Goal: Information Seeking & Learning: Learn about a topic

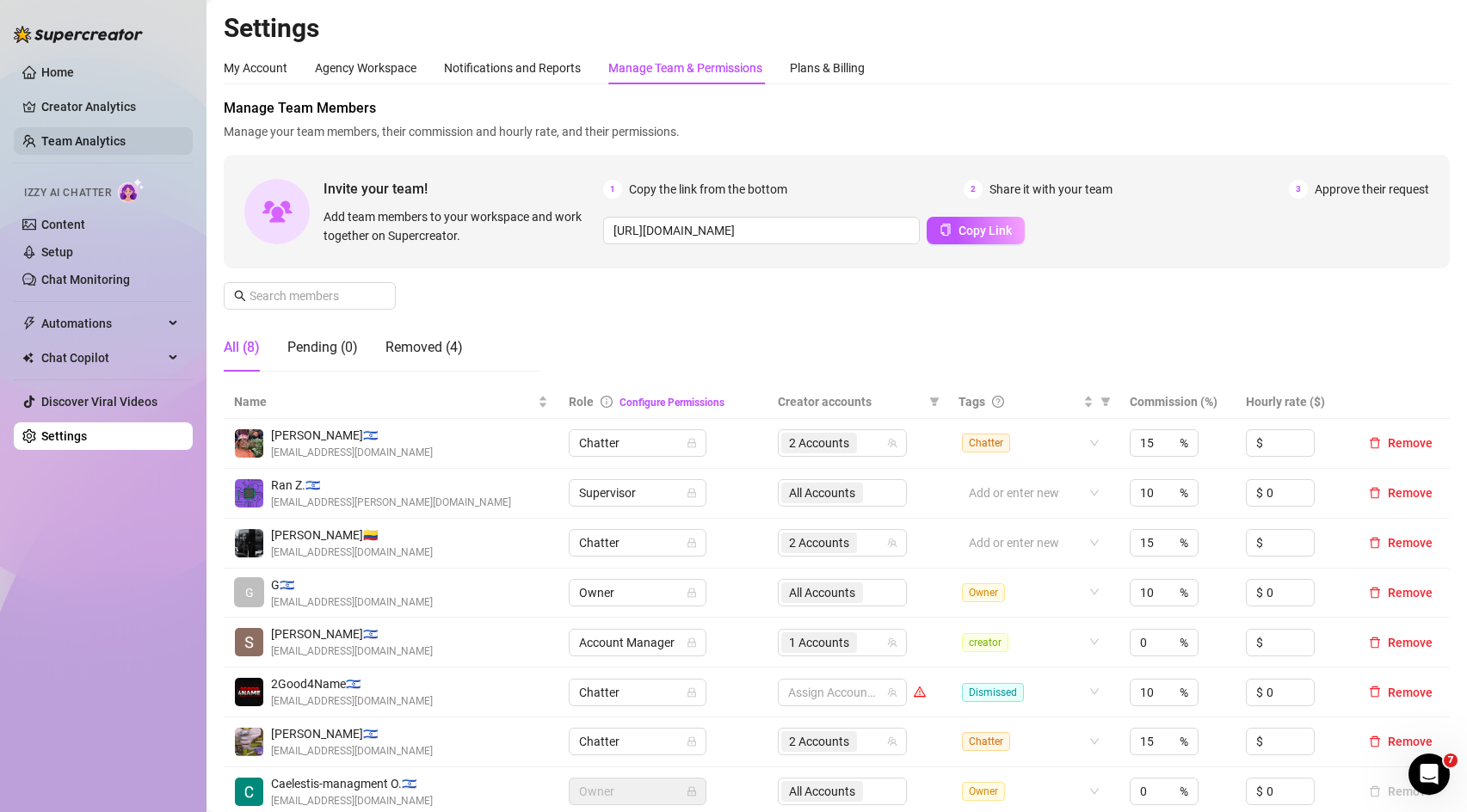
click at [115, 134] on link "Team Analytics" at bounding box center [83, 141] width 84 height 14
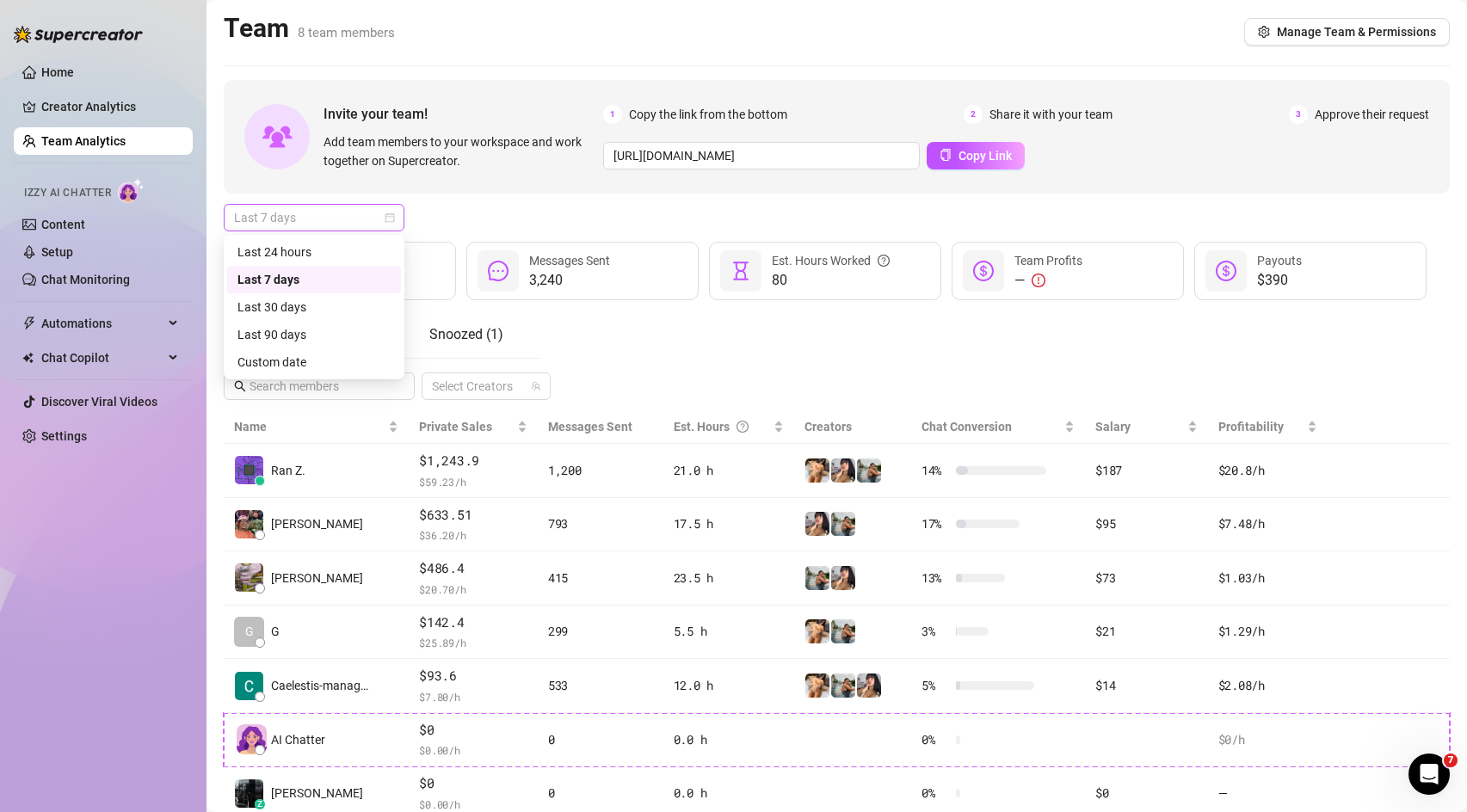
click at [350, 215] on span "Last 7 days" at bounding box center [314, 217] width 160 height 25
click at [300, 363] on div "Custom date" at bounding box center [314, 361] width 153 height 19
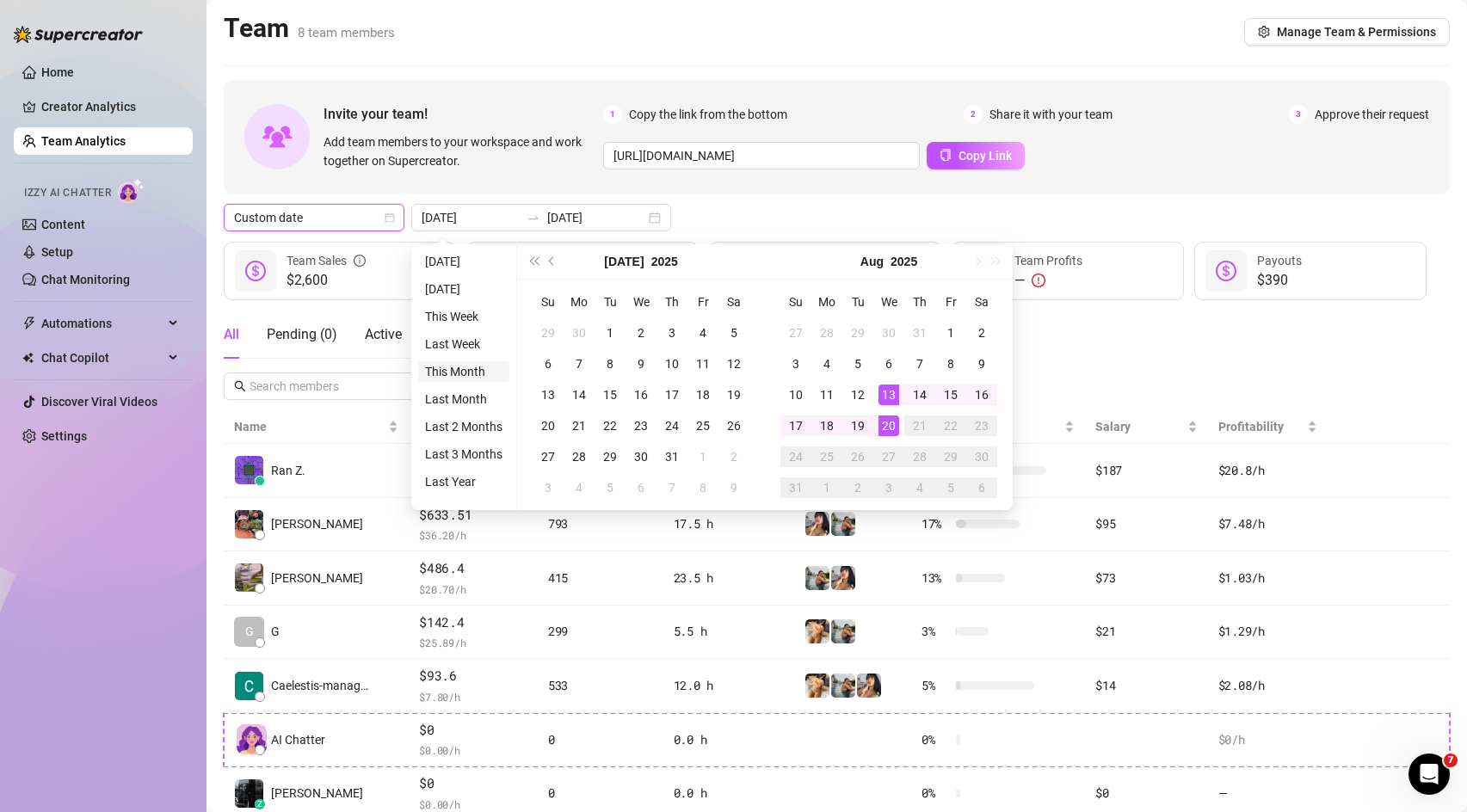
type input "[DATE]"
click at [476, 371] on li "This Month" at bounding box center [464, 371] width 91 height 21
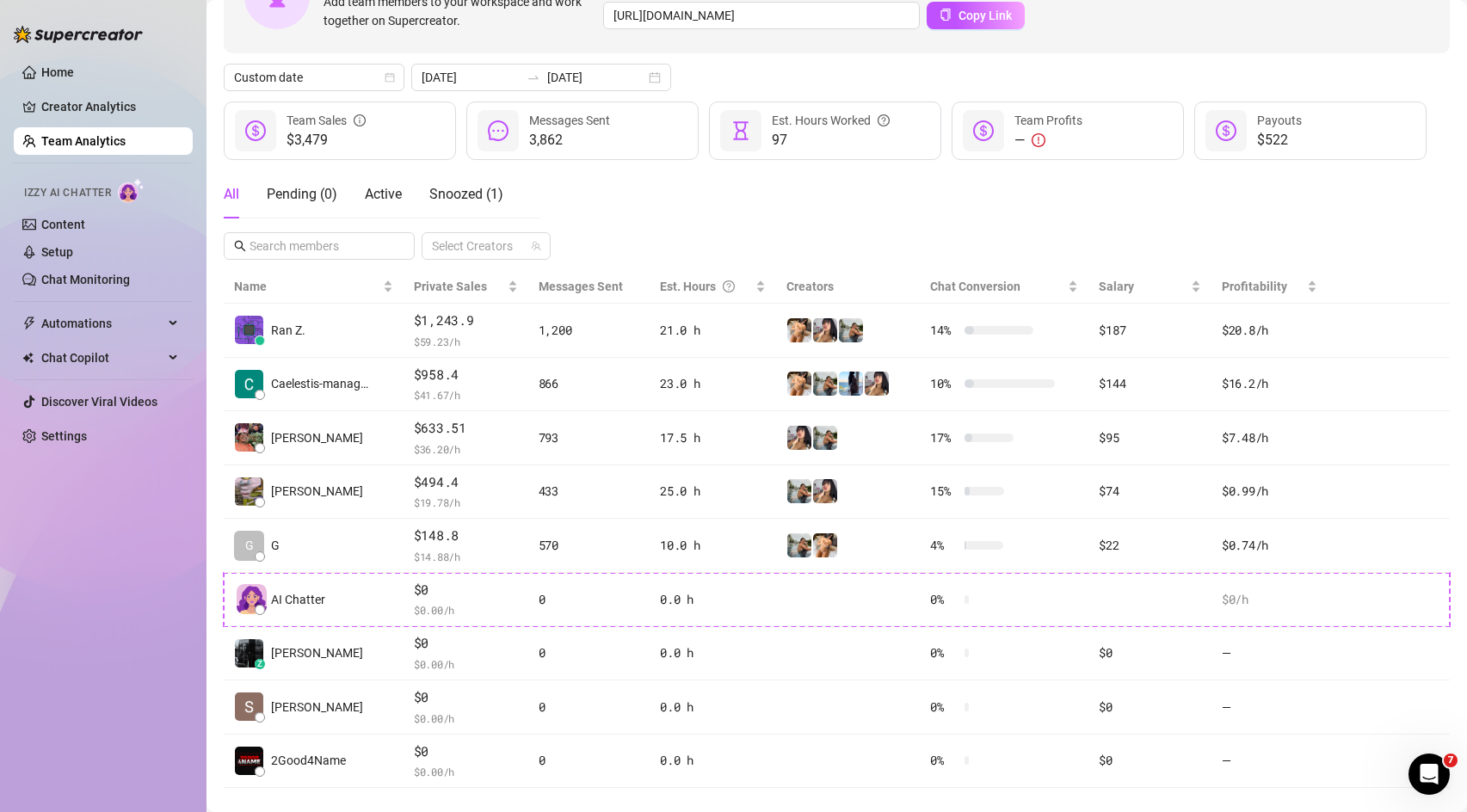
scroll to position [167, 0]
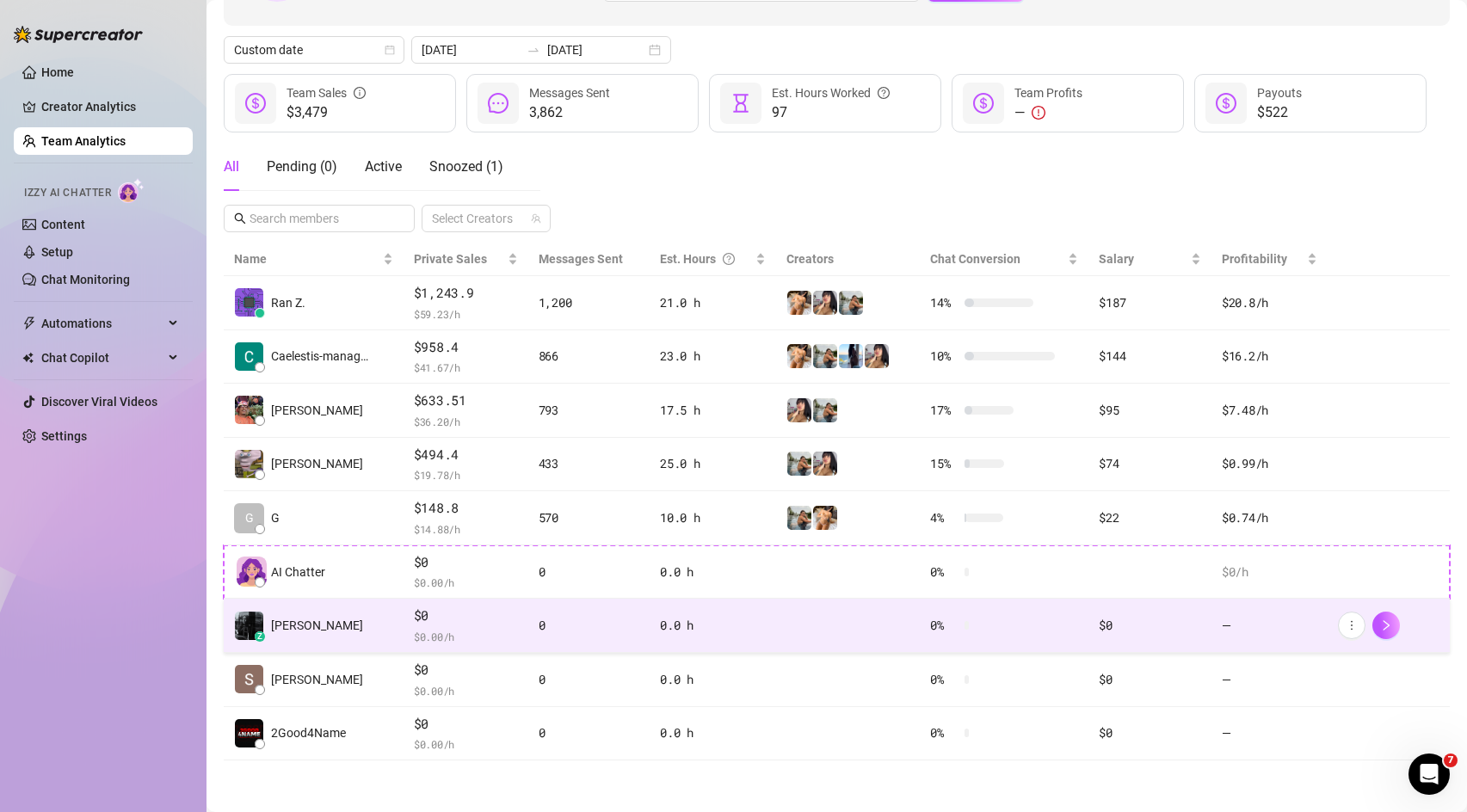
click at [399, 646] on td "z [PERSON_NAME]" at bounding box center [314, 625] width 180 height 54
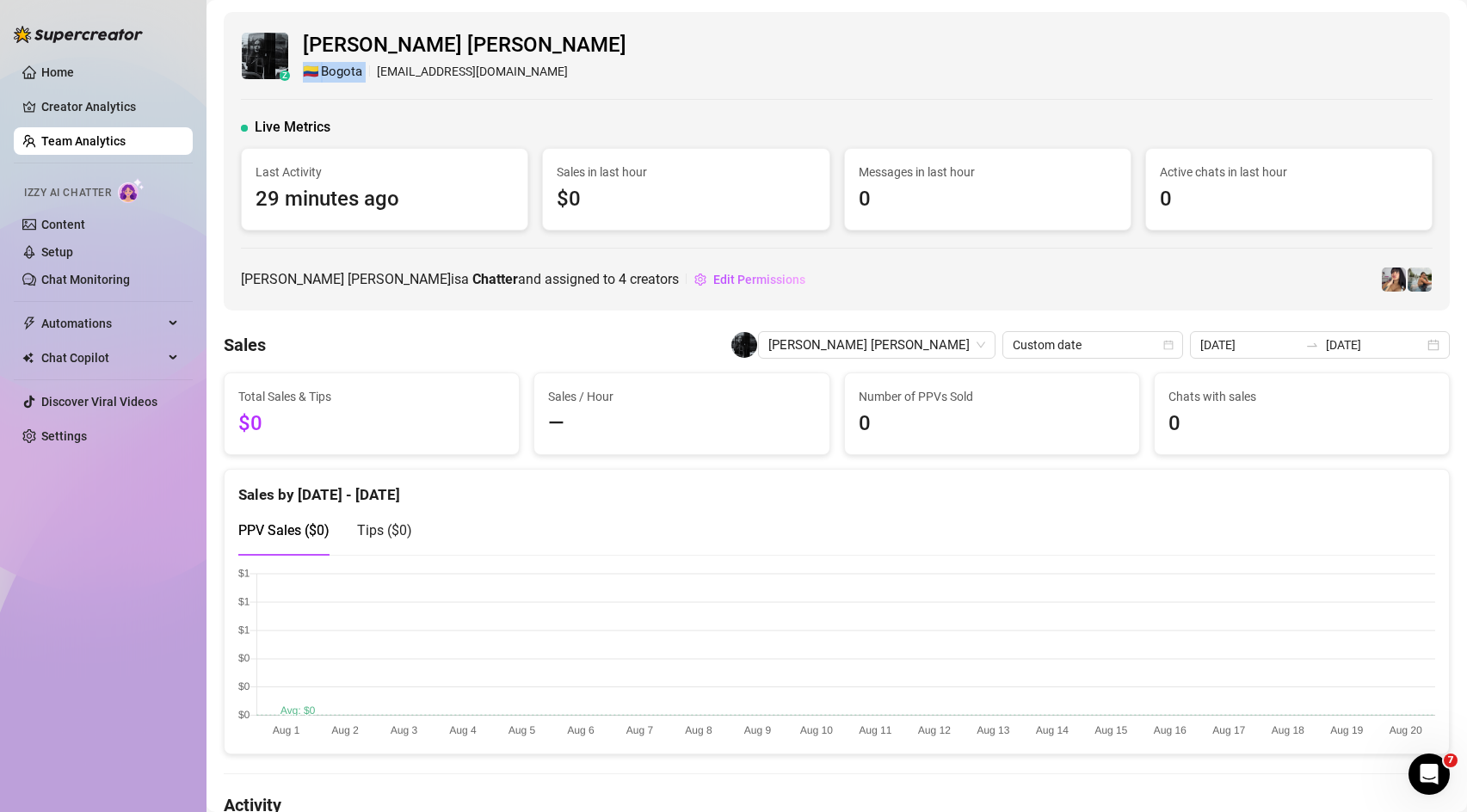
drag, startPoint x: 300, startPoint y: 70, endPoint x: 368, endPoint y: 67, distance: 68.1
click at [368, 67] on div "z [PERSON_NAME] [PERSON_NAME] 🇨🇴 Bogota [EMAIL_ADDRESS][DOMAIN_NAME]" at bounding box center [837, 56] width 1192 height 53
click at [369, 74] on div "🇨🇴 Bogota [EMAIL_ADDRESS][DOMAIN_NAME]" at bounding box center [465, 72] width 323 height 21
click at [81, 110] on link "Creator Analytics" at bounding box center [110, 107] width 137 height 27
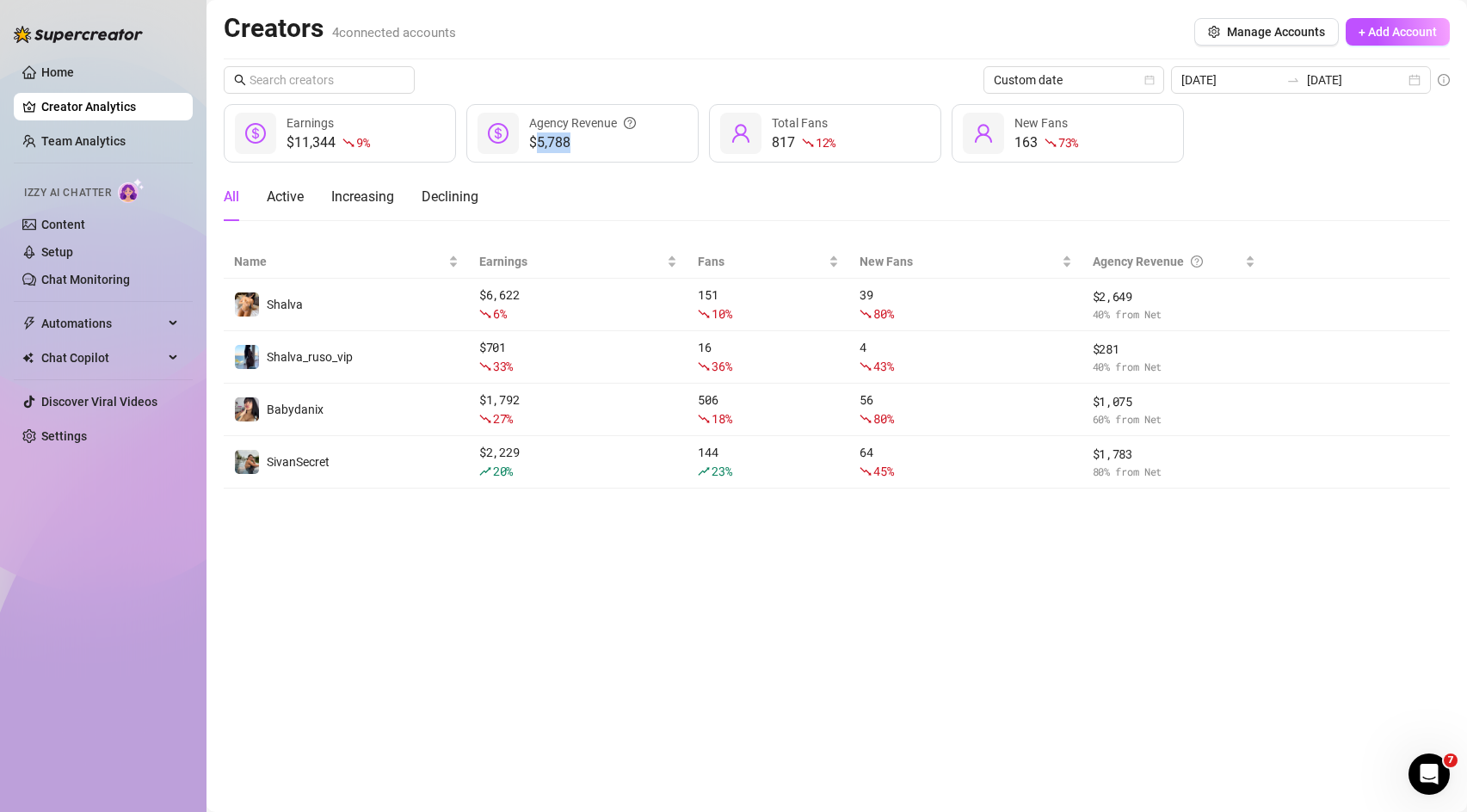
drag, startPoint x: 533, startPoint y: 143, endPoint x: 568, endPoint y: 144, distance: 35.0
click at [568, 144] on span "$5,788" at bounding box center [582, 142] width 107 height 21
click at [647, 166] on div "Custom date [DATE] [DATE] $11,344 9 % Earnings $5,788 Agency Revenue 817 12 % T…" at bounding box center [836, 277] width 1226 height 422
click at [427, 191] on div "Declining" at bounding box center [450, 197] width 57 height 21
click at [370, 201] on div "Increasing" at bounding box center [363, 197] width 63 height 21
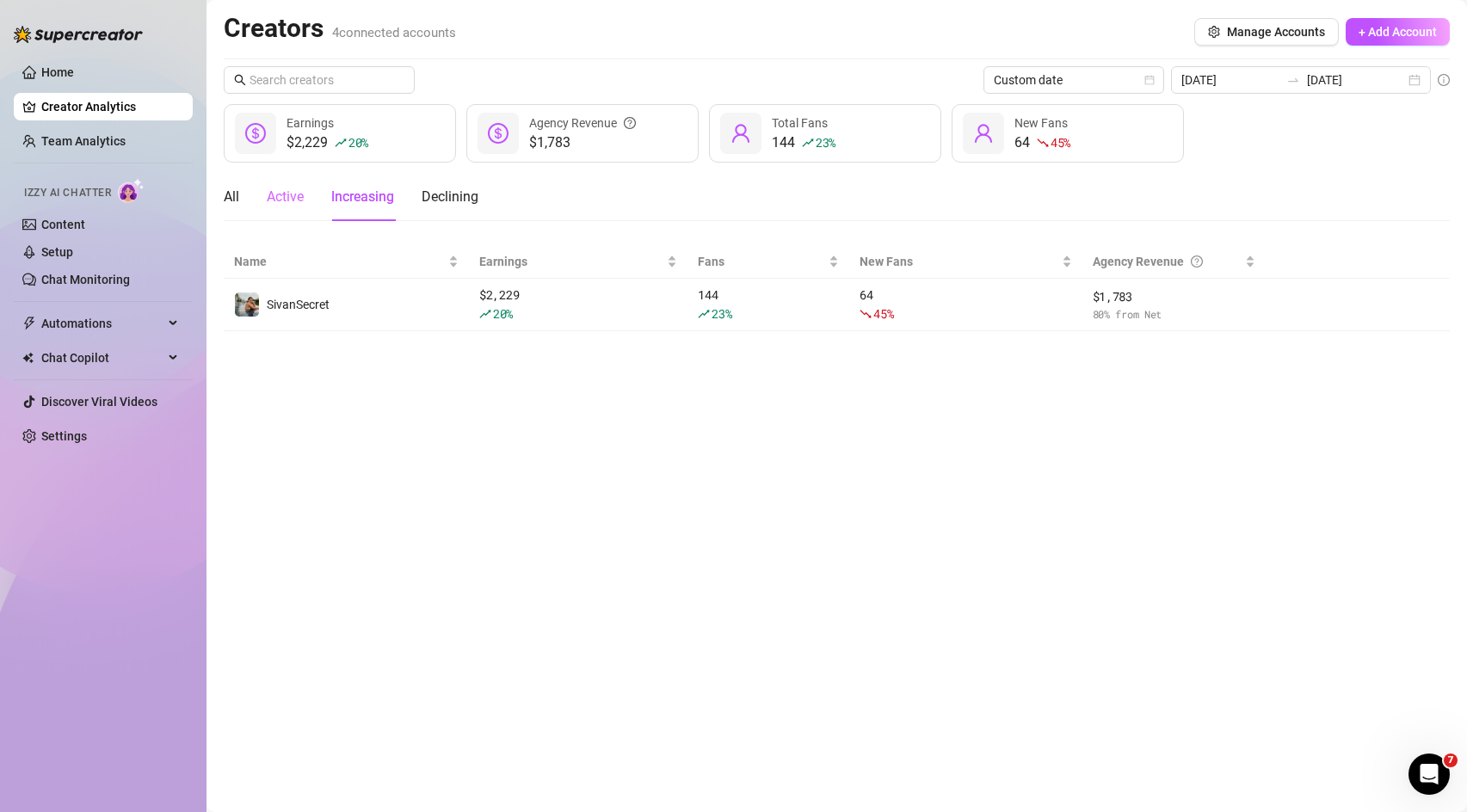
click at [279, 210] on div "Active" at bounding box center [285, 196] width 37 height 48
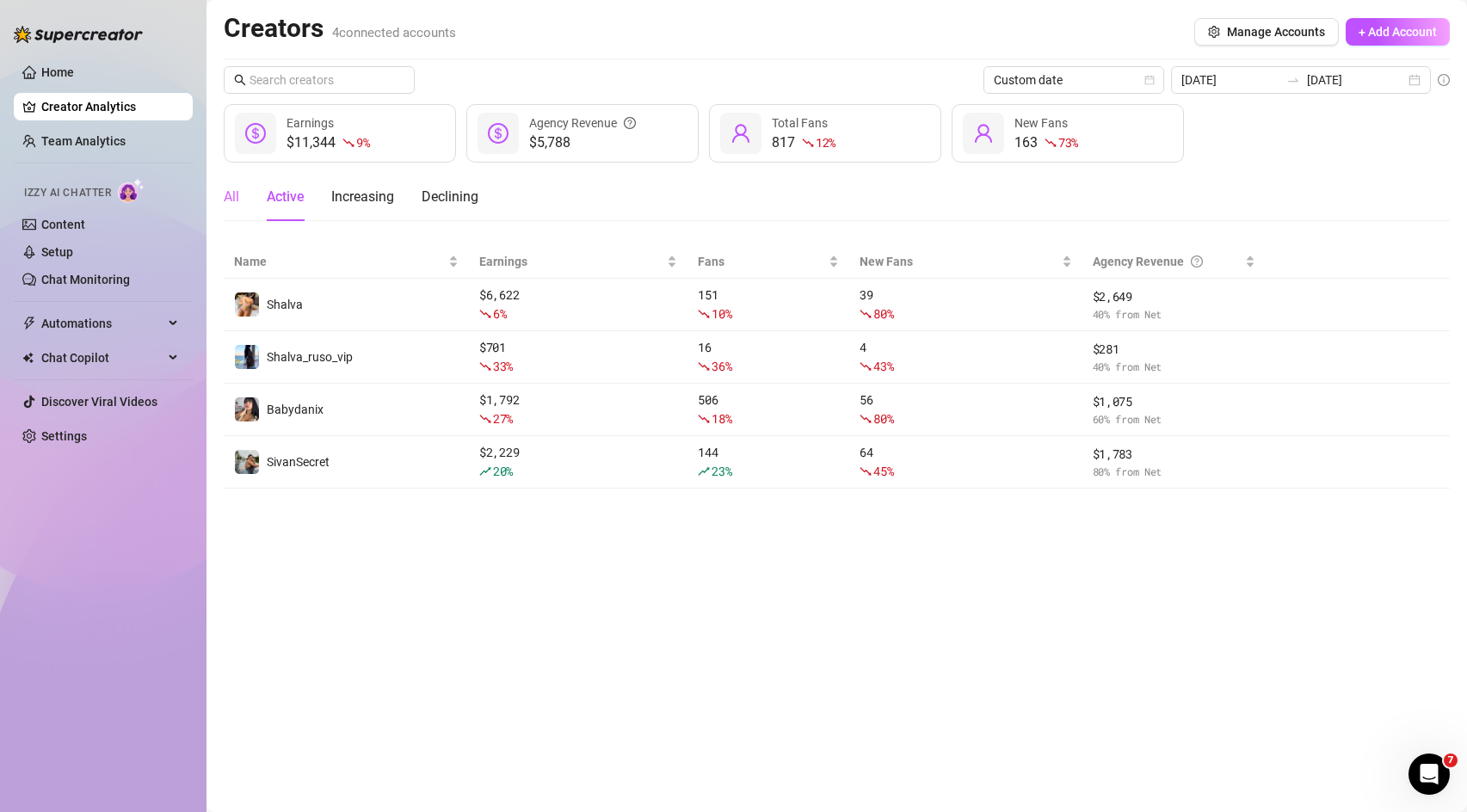
click at [234, 208] on div "All" at bounding box center [231, 196] width 16 height 48
click at [300, 194] on div "Active" at bounding box center [285, 197] width 37 height 21
click at [897, 269] on span "New Fans" at bounding box center [958, 261] width 198 height 19
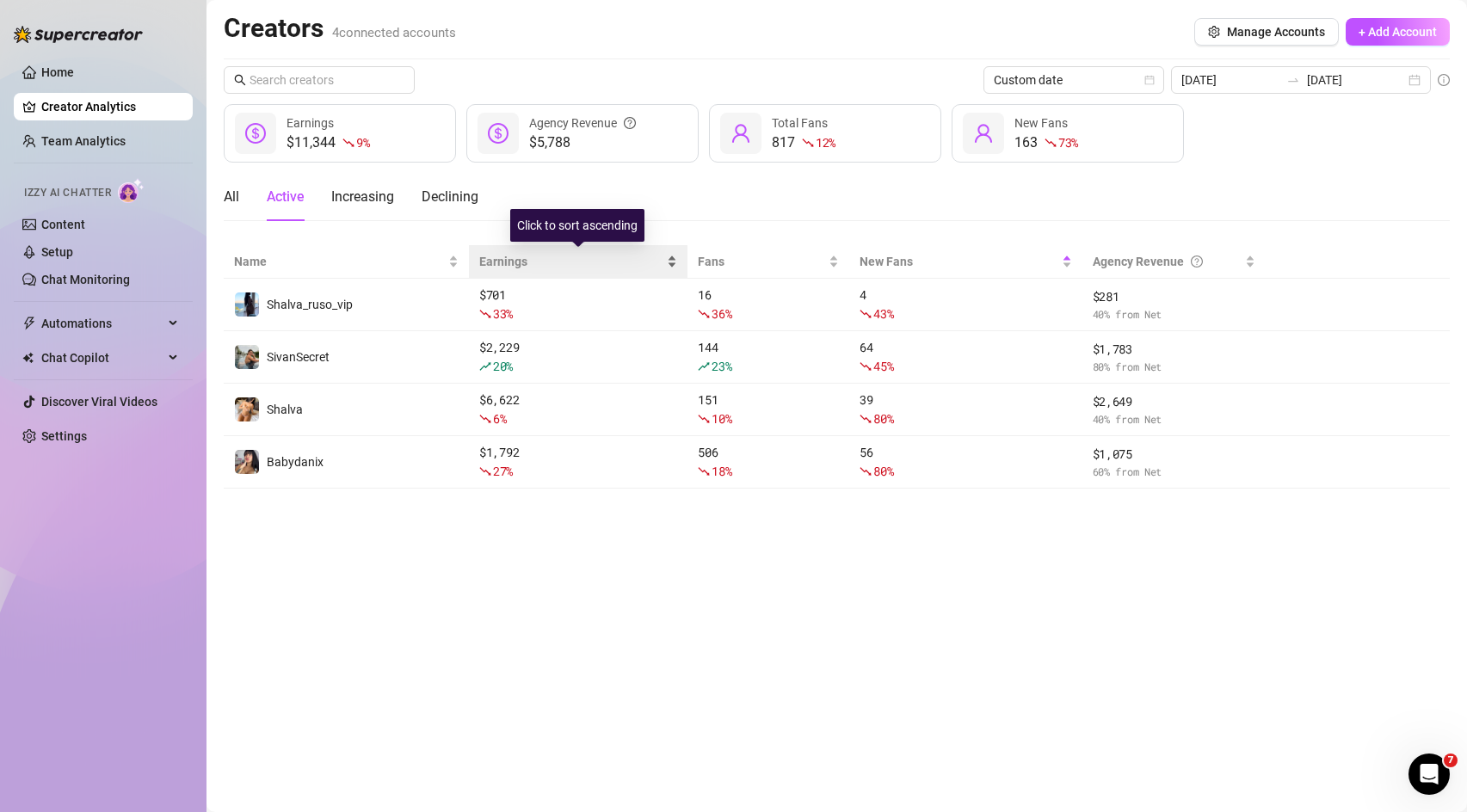
click at [505, 263] on span "Earnings" at bounding box center [571, 261] width 184 height 19
click at [508, 263] on span "Earnings" at bounding box center [571, 261] width 184 height 19
click at [557, 252] on span "Earnings" at bounding box center [571, 261] width 184 height 19
click at [548, 265] on span "Earnings" at bounding box center [571, 261] width 184 height 19
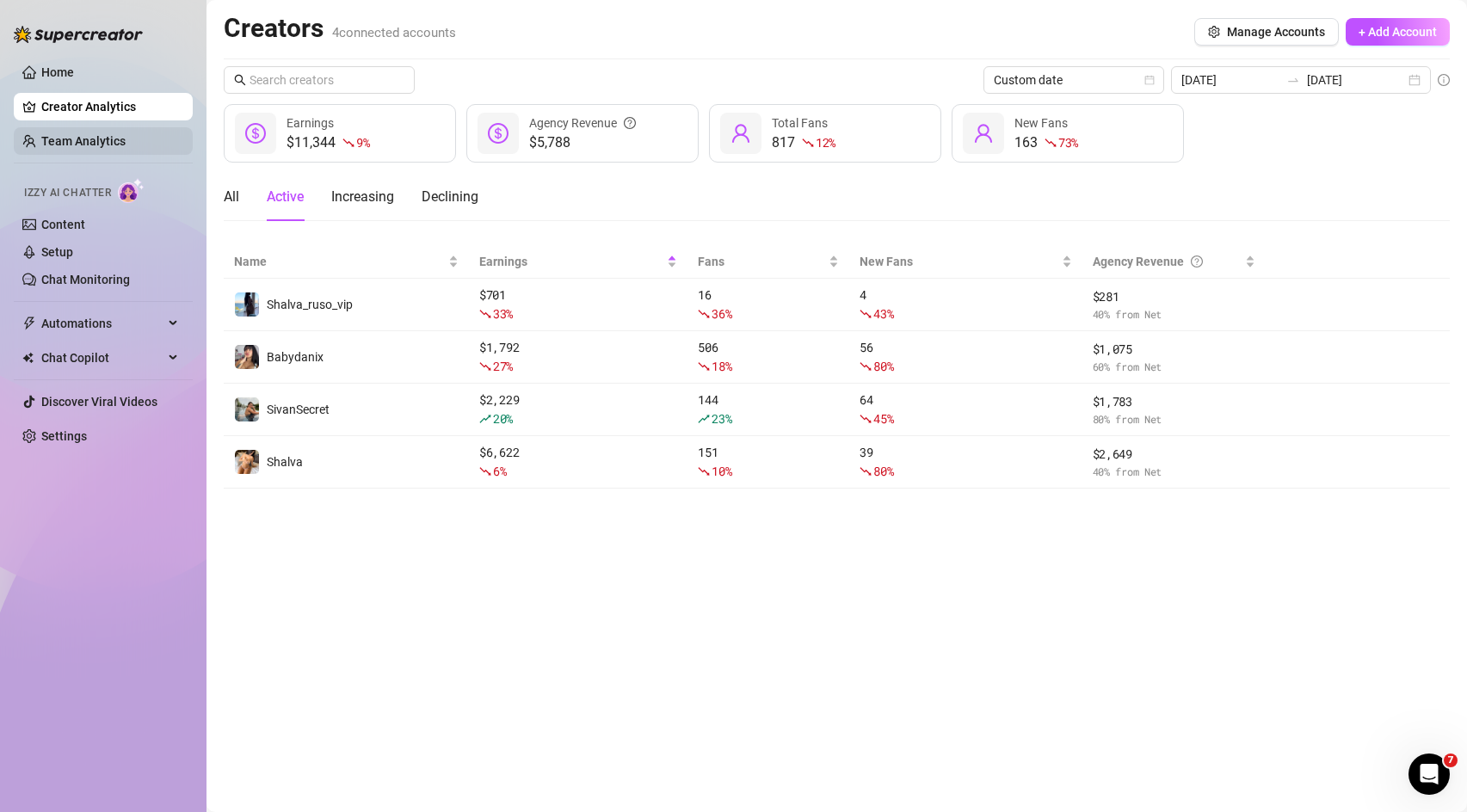
click at [89, 140] on link "Team Analytics" at bounding box center [83, 141] width 84 height 14
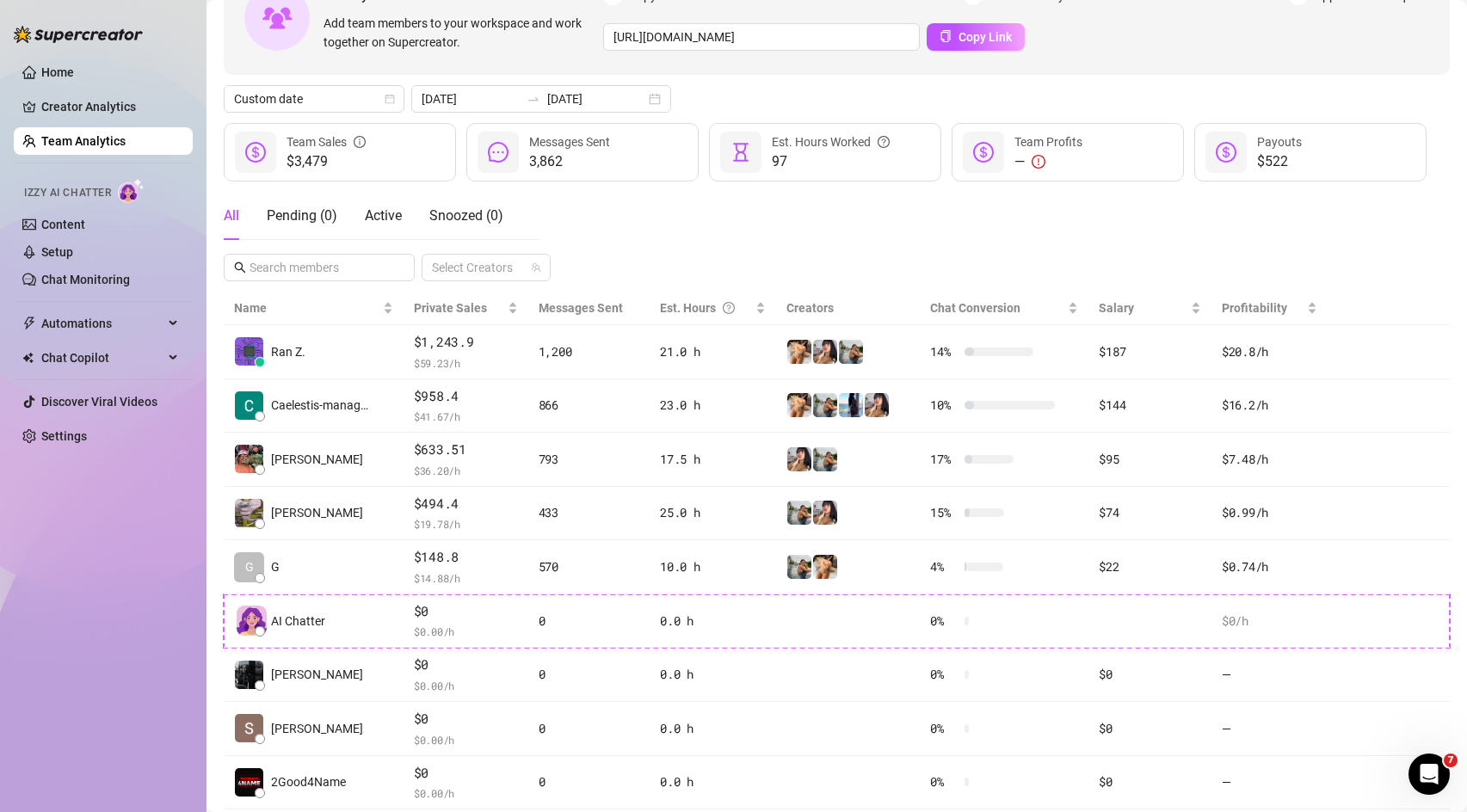
scroll to position [167, 0]
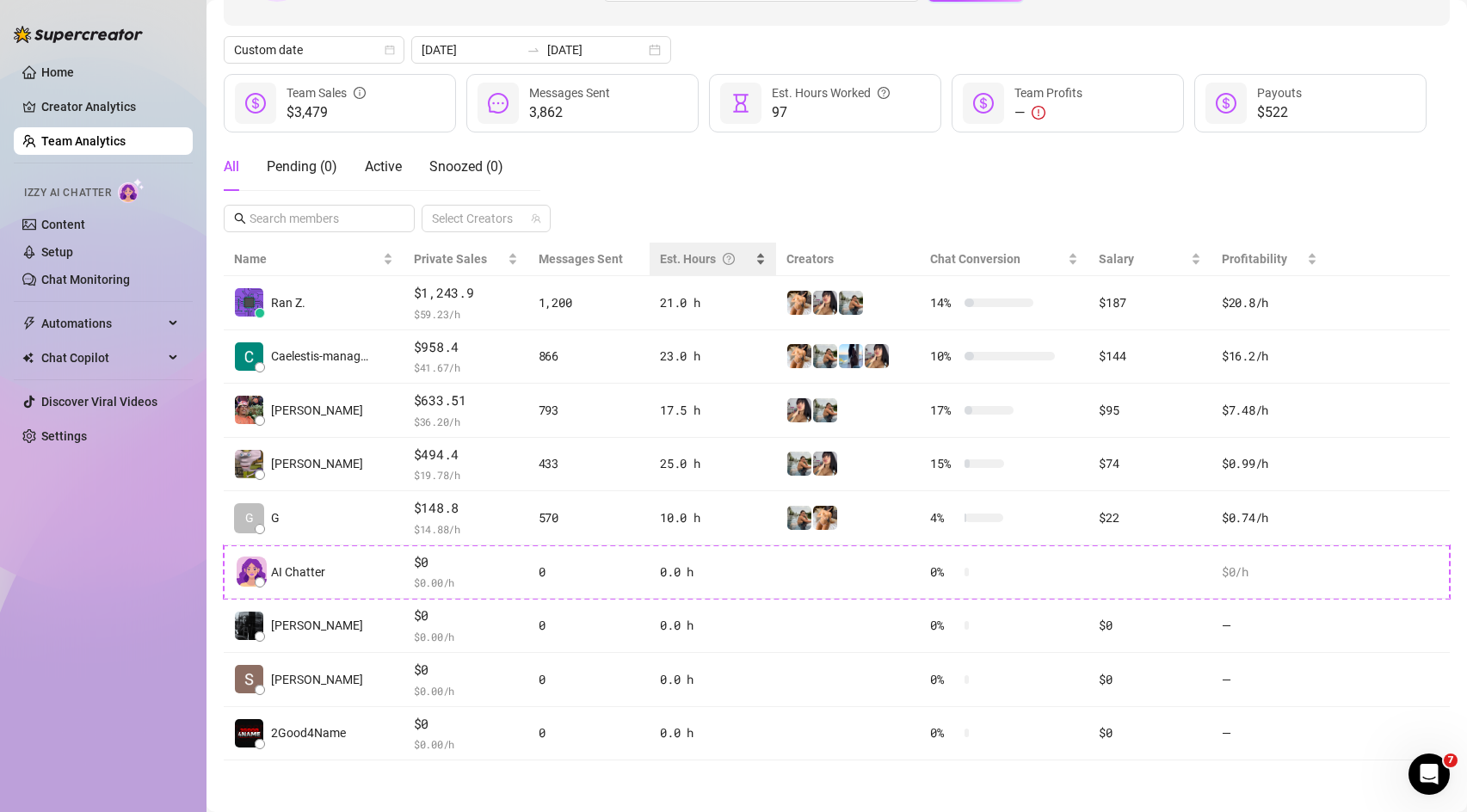
click at [760, 260] on div "Est. Hours" at bounding box center [712, 259] width 106 height 19
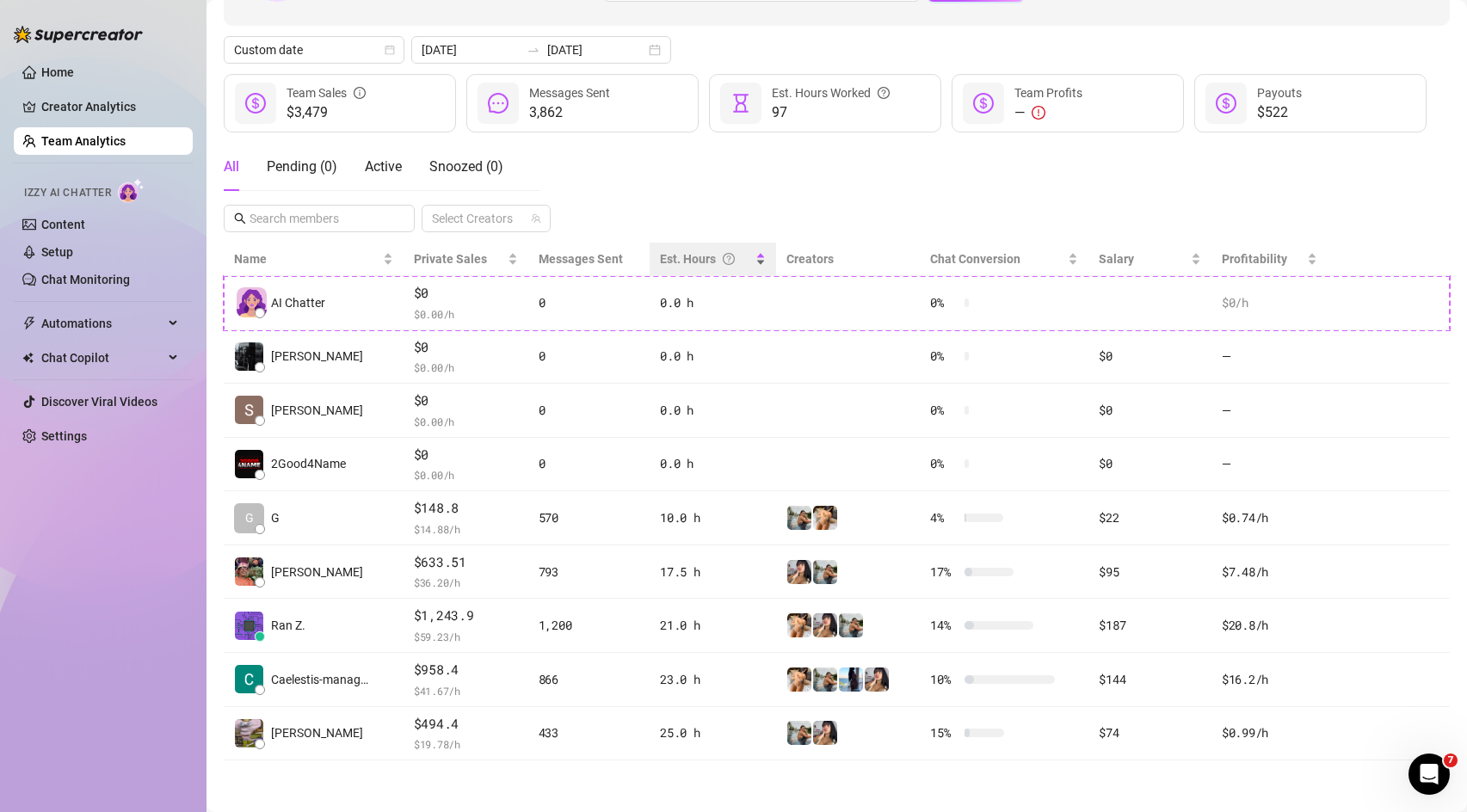
click at [760, 260] on div "Est. Hours" at bounding box center [712, 259] width 106 height 19
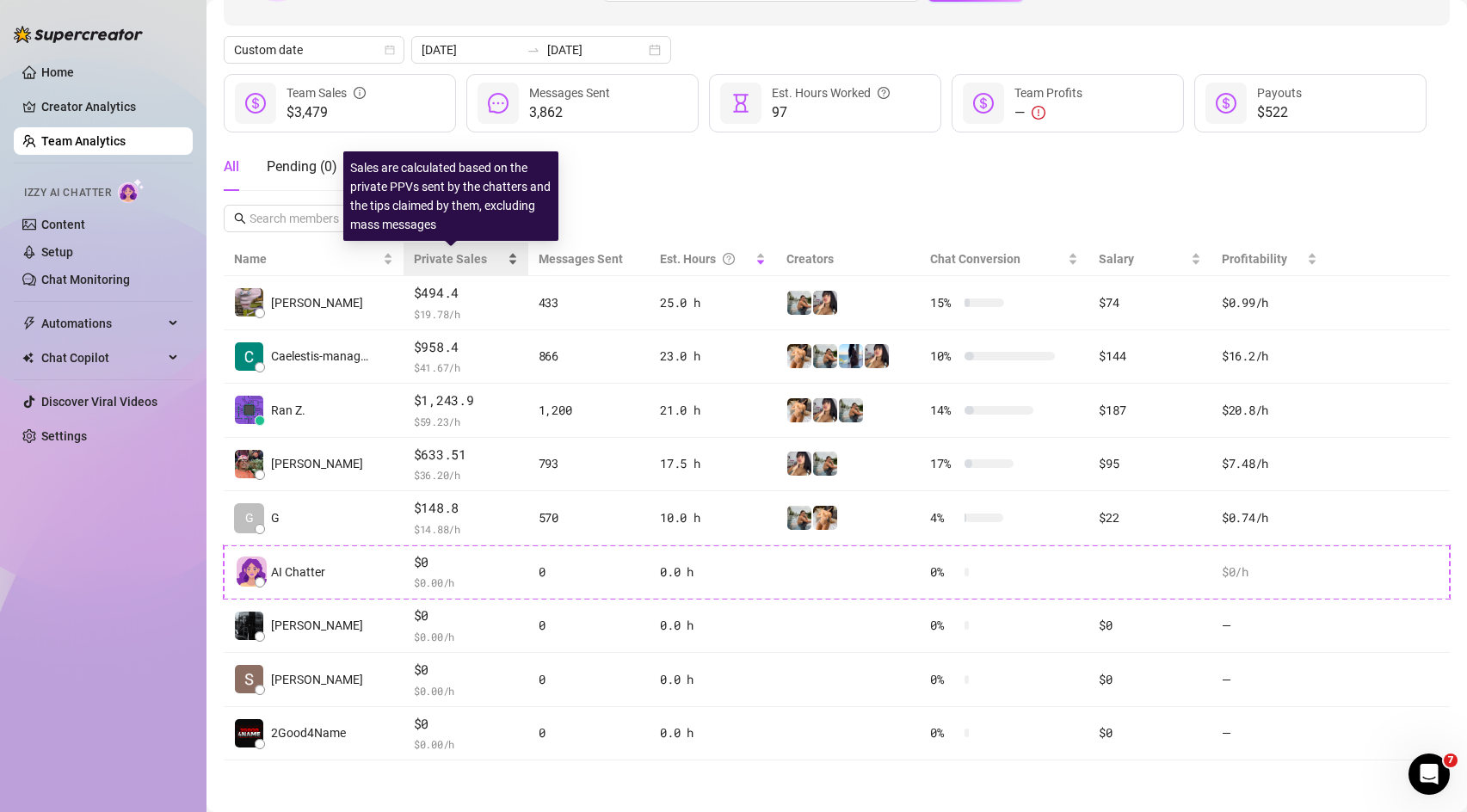
click at [467, 261] on span "Private Sales" at bounding box center [450, 259] width 73 height 14
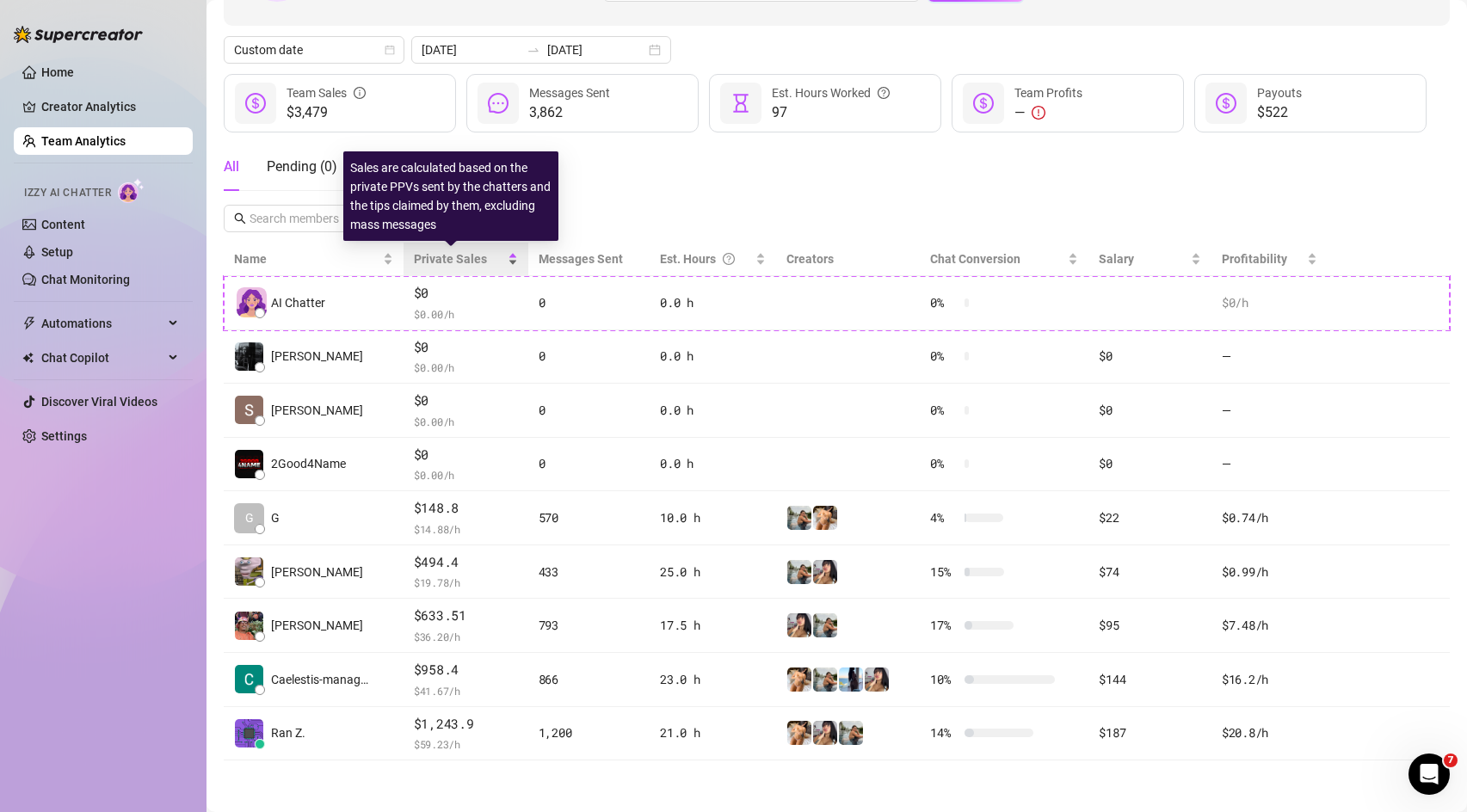
click at [467, 261] on span "Private Sales" at bounding box center [450, 259] width 73 height 14
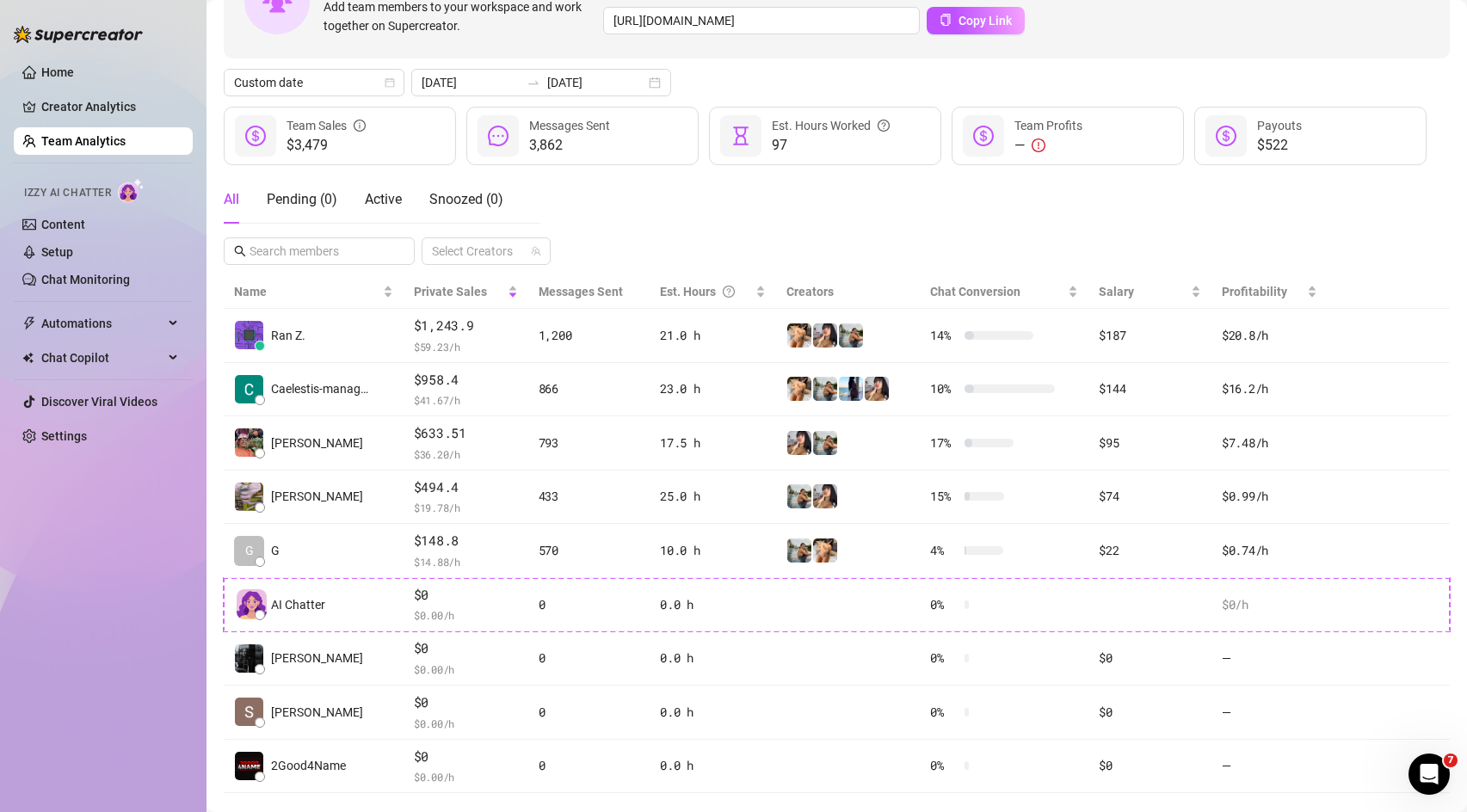
scroll to position [0, 0]
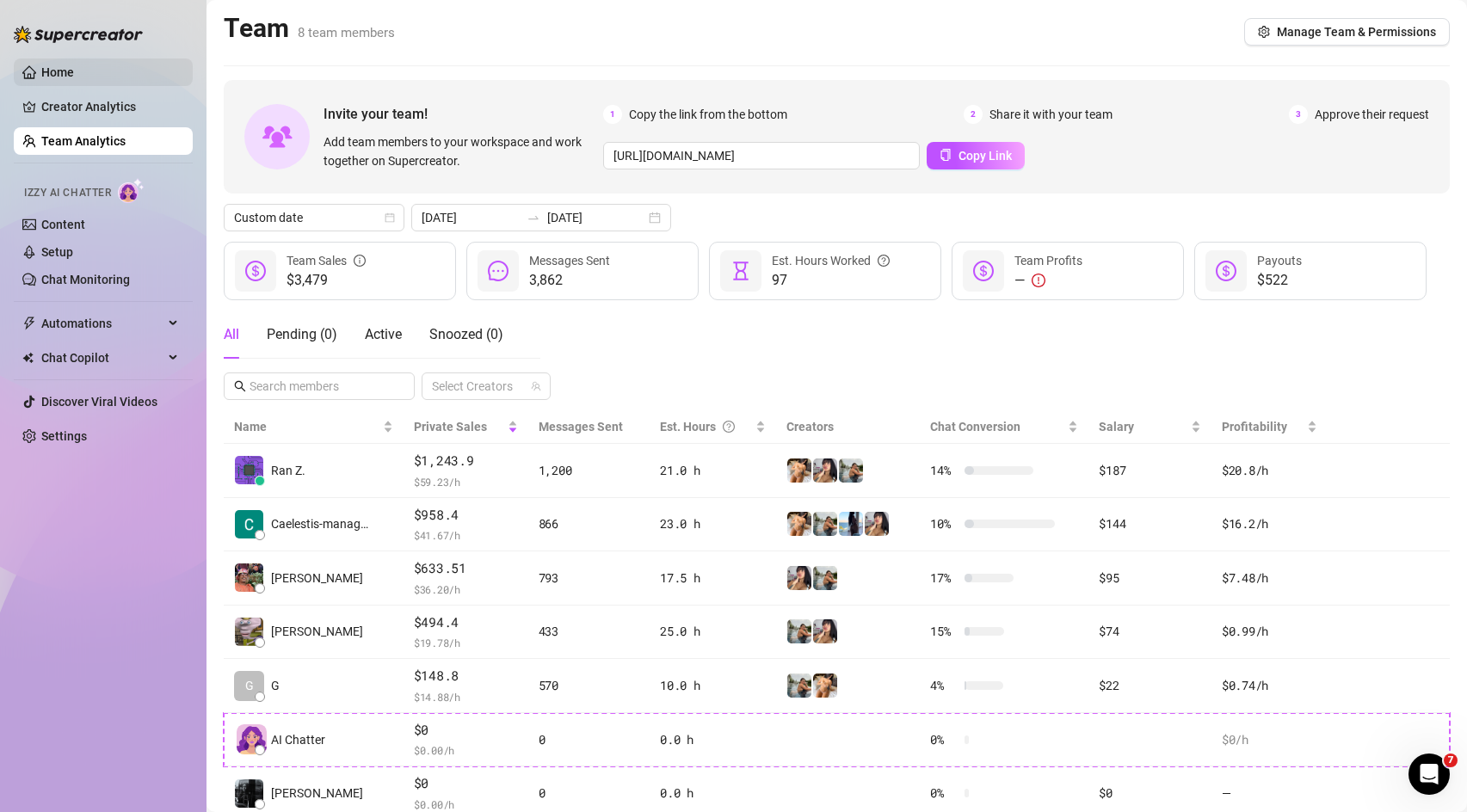
click at [63, 78] on link "Home" at bounding box center [57, 72] width 32 height 14
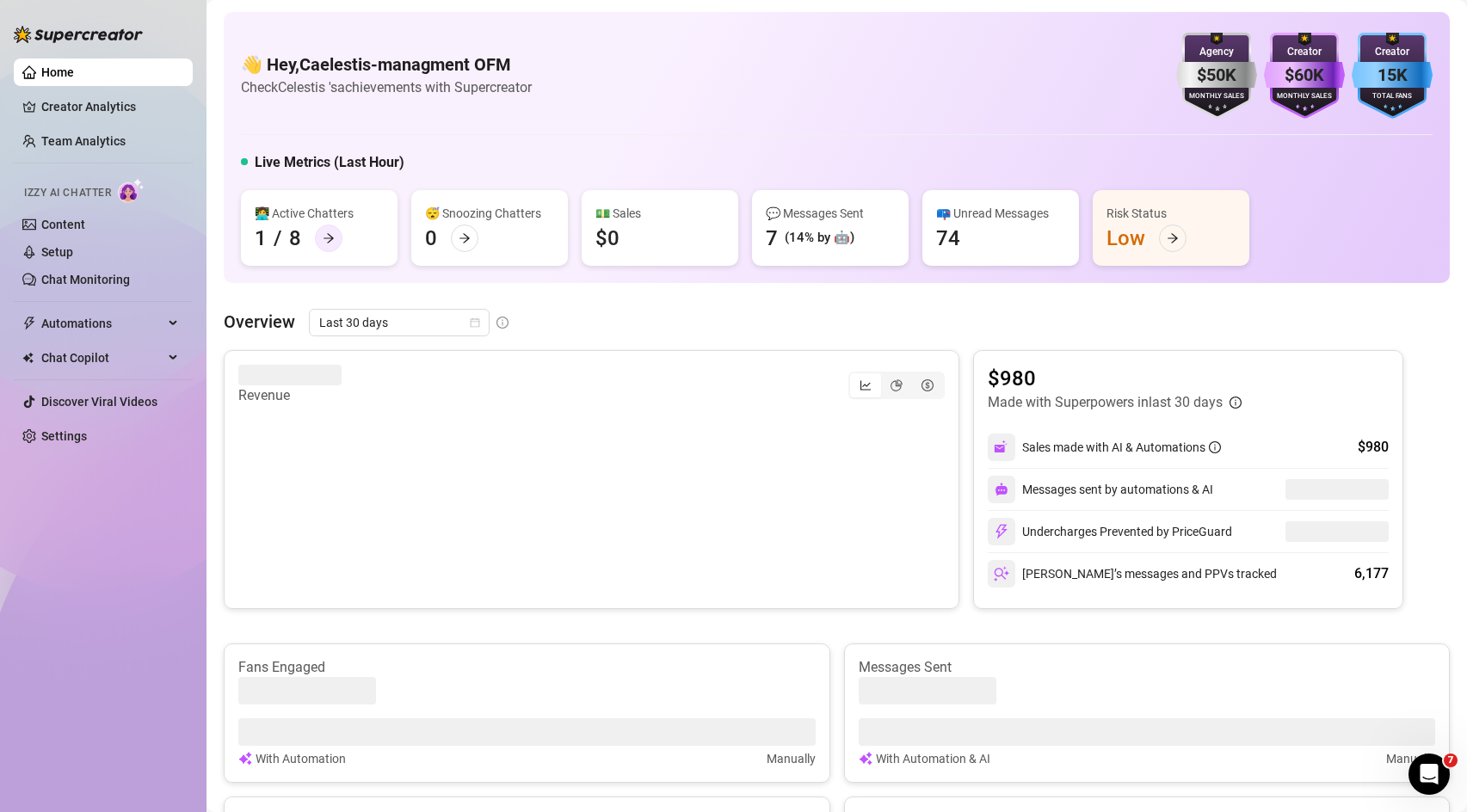
click at [324, 228] on div at bounding box center [328, 238] width 27 height 27
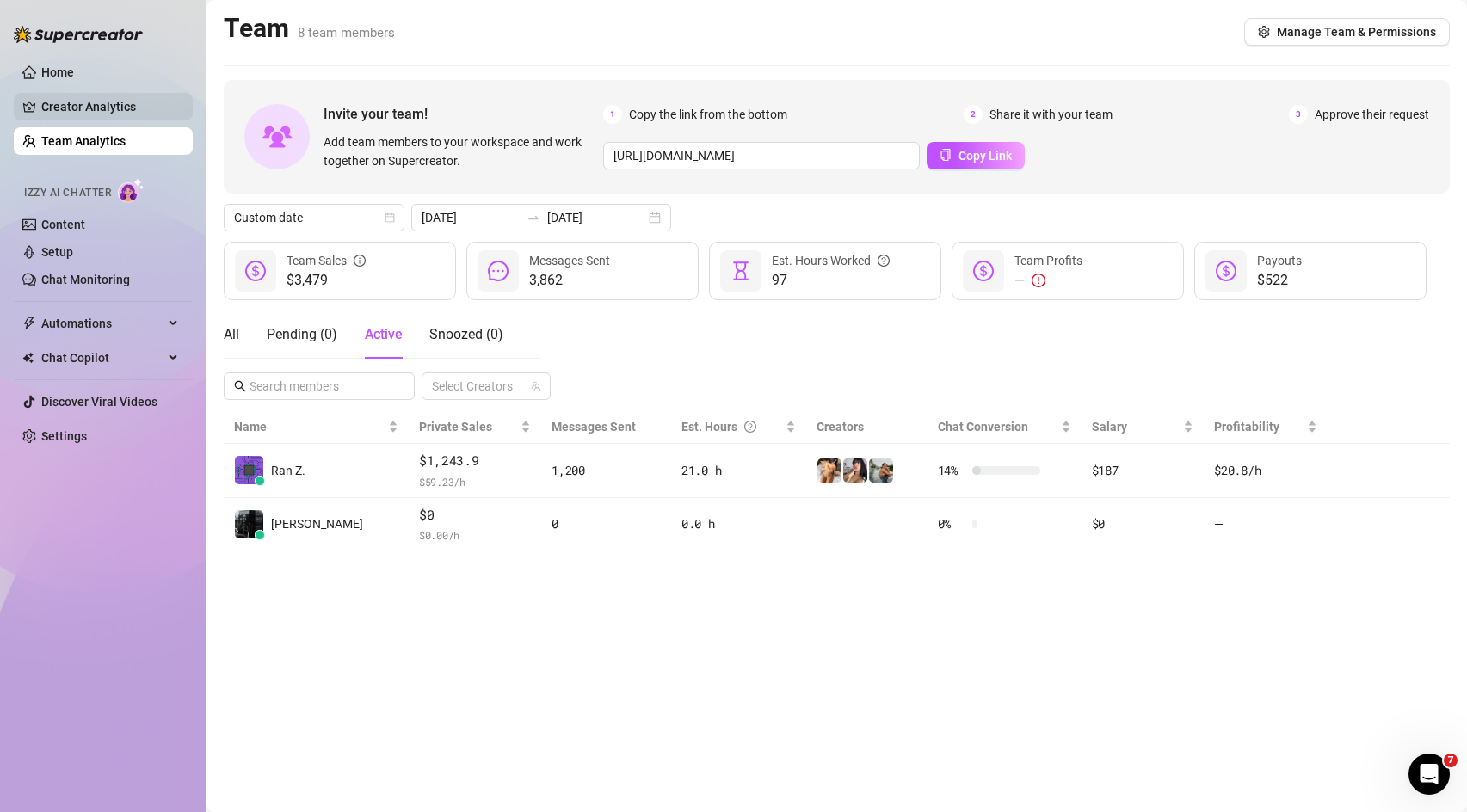
click at [72, 110] on link "Creator Analytics" at bounding box center [110, 107] width 137 height 27
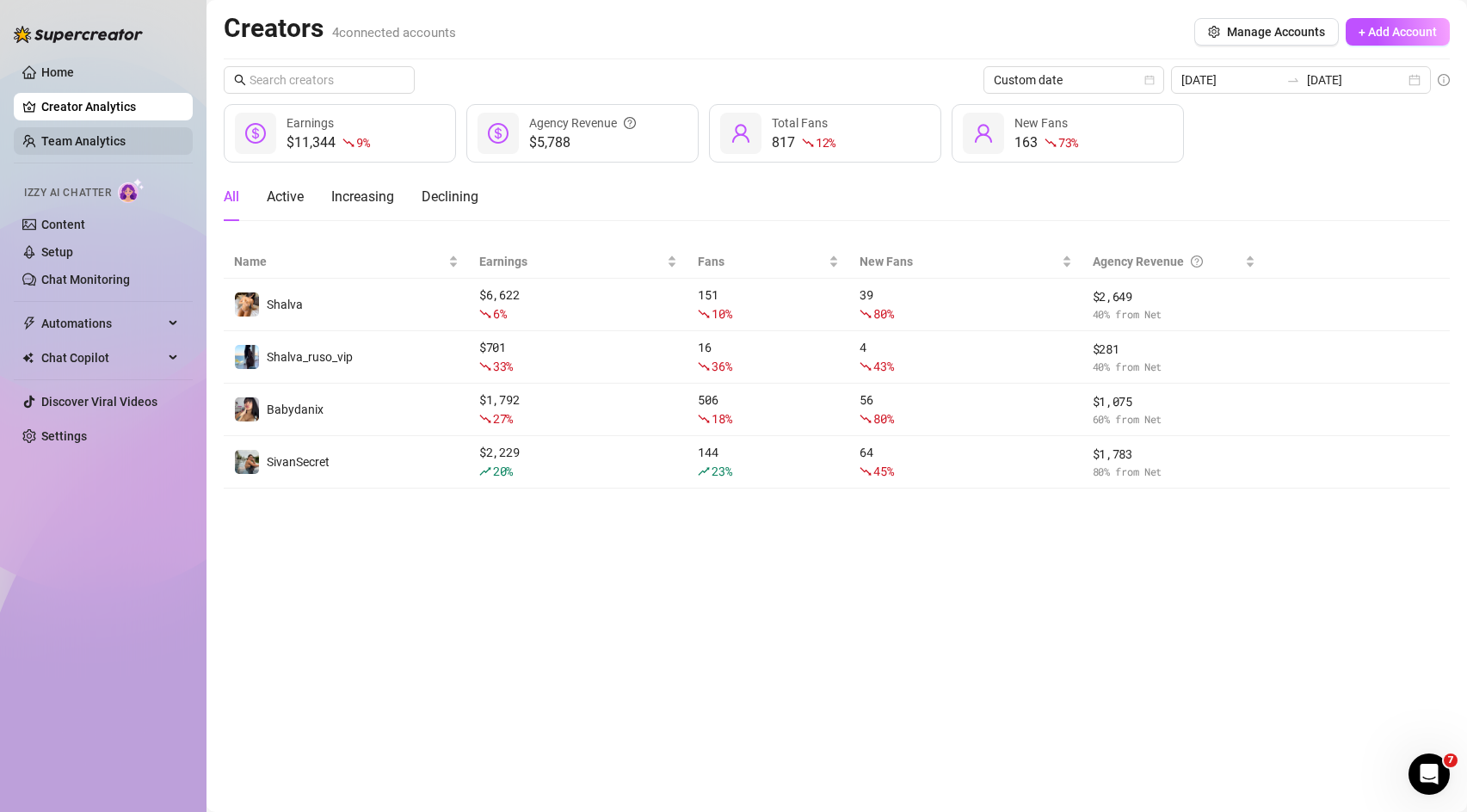
click at [81, 137] on link "Team Analytics" at bounding box center [83, 141] width 84 height 14
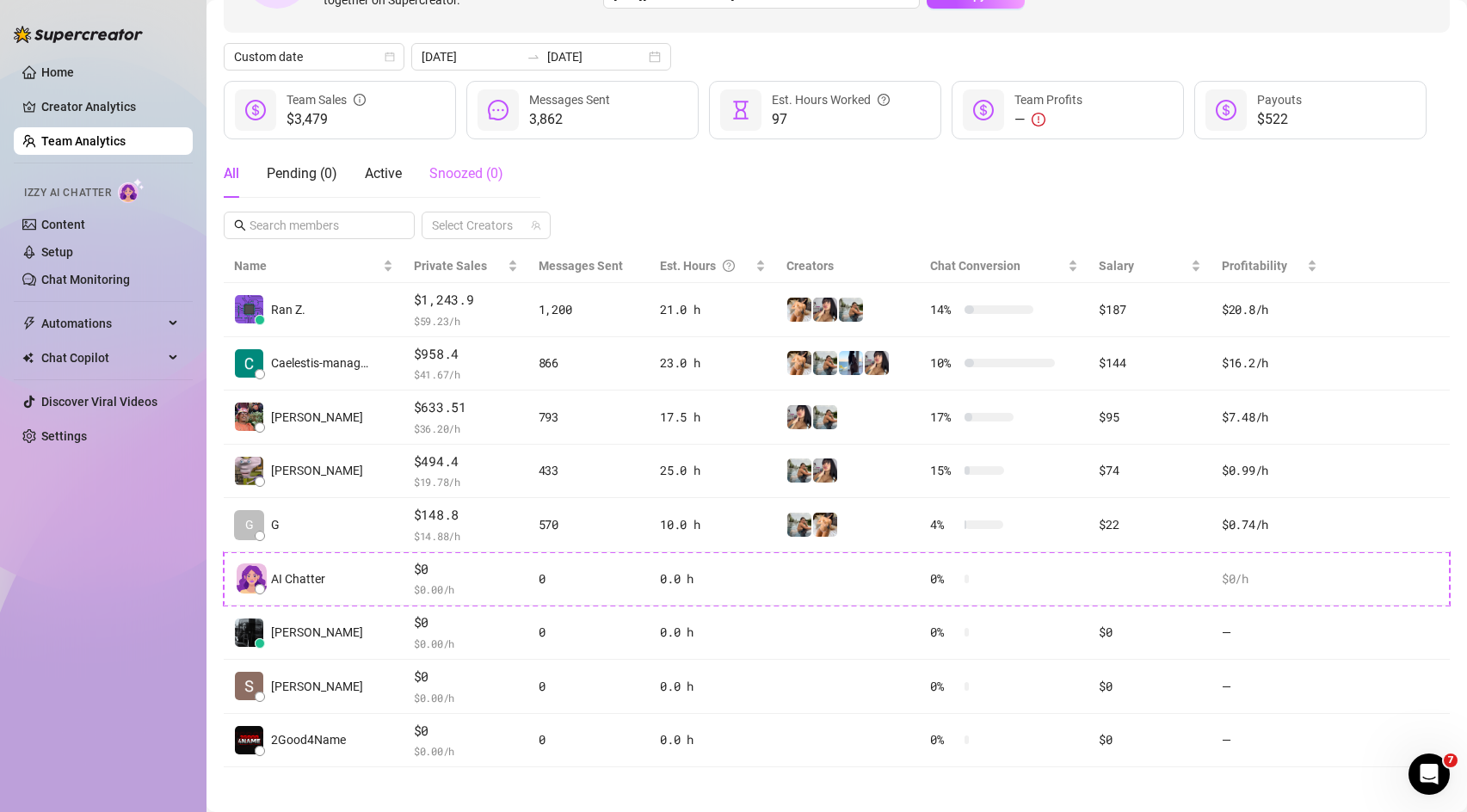
scroll to position [160, 0]
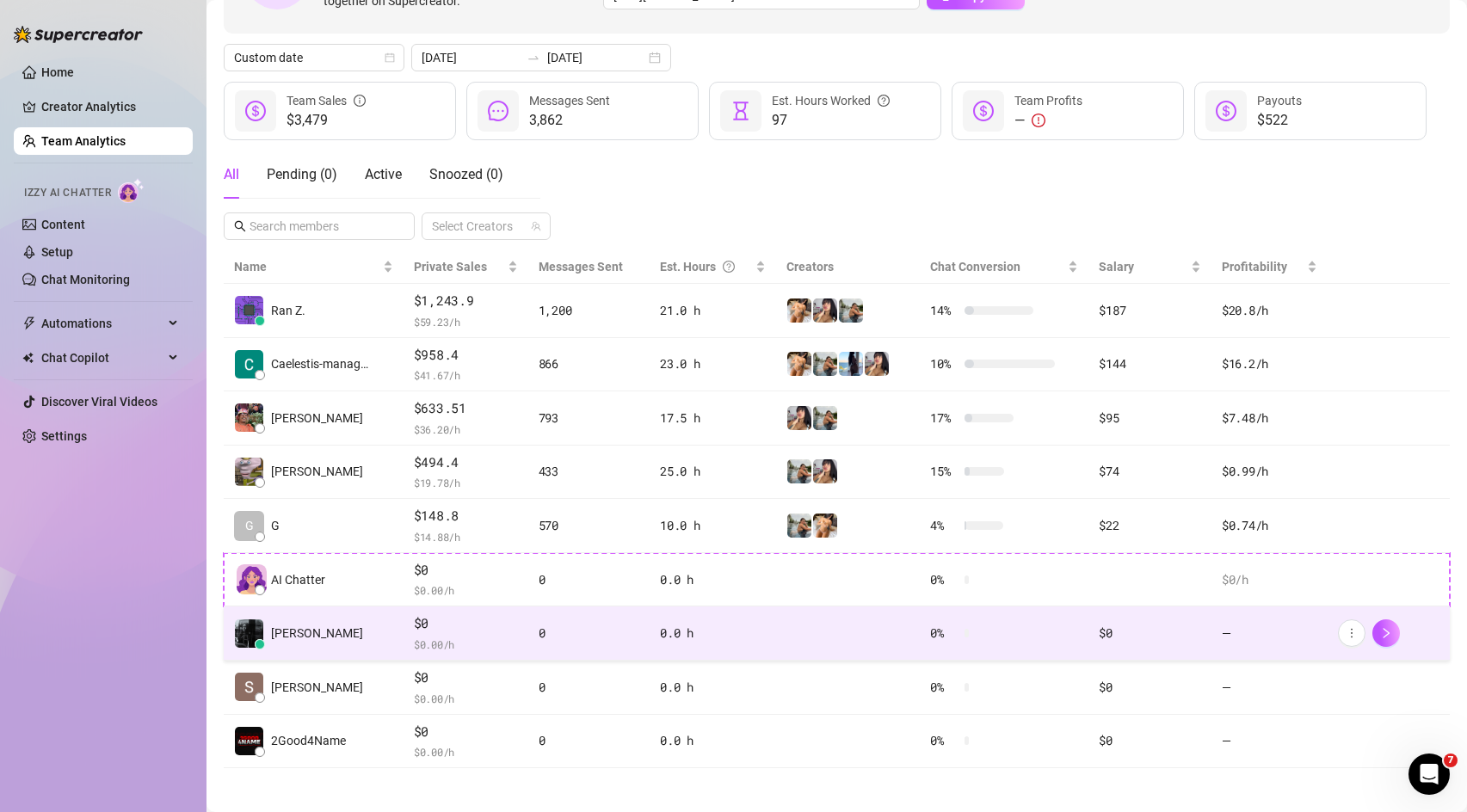
click at [392, 624] on td "[PERSON_NAME]" at bounding box center [314, 633] width 180 height 54
